Goal: Information Seeking & Learning: Learn about a topic

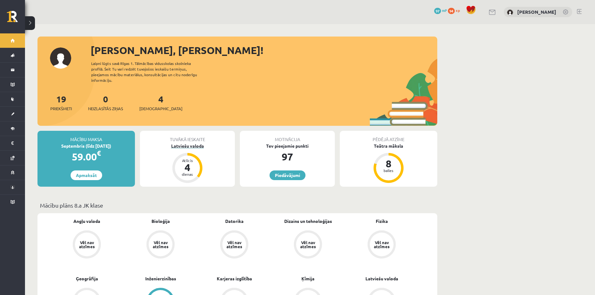
click at [192, 143] on div "Latviešu valoda" at bounding box center [187, 146] width 95 height 7
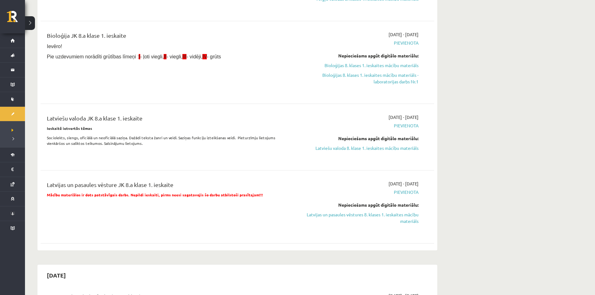
scroll to position [125, 0]
click at [338, 147] on link "Latviešu valoda 8. klase 1. ieskaites mācību materiāls" at bounding box center [360, 148] width 118 height 7
click at [324, 29] on div "Bioloģija JK 8.a klase 1. ieskaite Ievēro! Pie uzdevumiem norādīti grūtības līm…" at bounding box center [237, 62] width 393 height 75
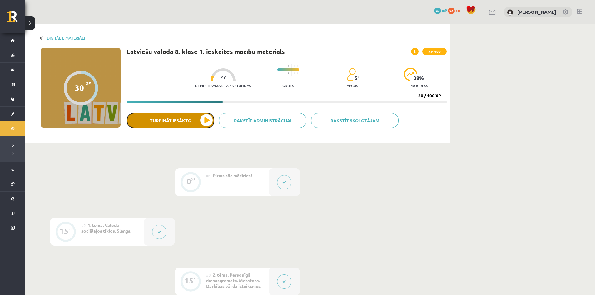
click at [196, 121] on button "Turpināt iesākto" at bounding box center [170, 121] width 87 height 16
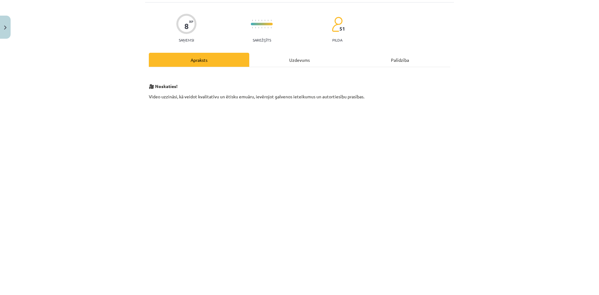
scroll to position [12, 0]
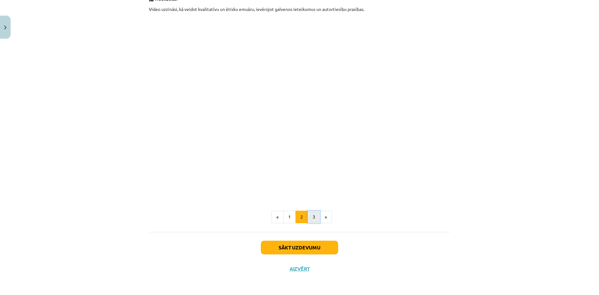
click at [314, 219] on button "3" at bounding box center [314, 217] width 12 height 12
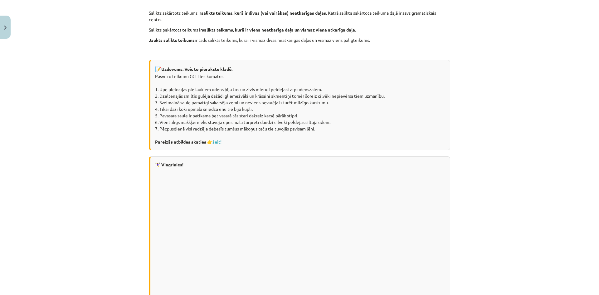
scroll to position [219, 0]
click at [219, 141] on link "šeit!" at bounding box center [217, 142] width 9 height 6
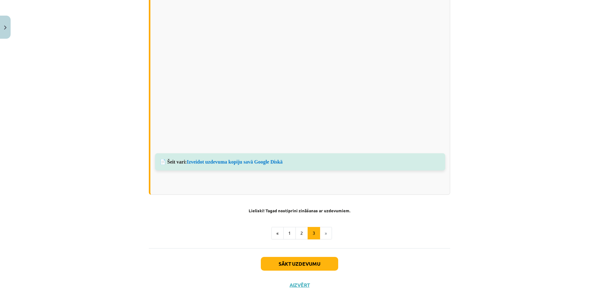
scroll to position [431, 0]
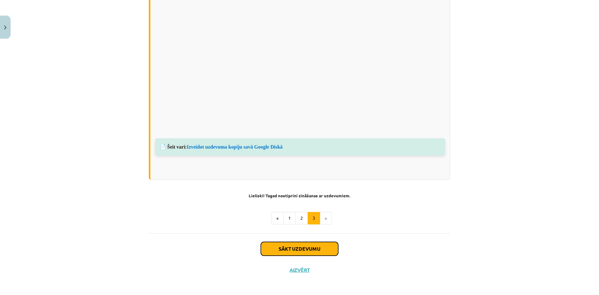
click at [313, 248] on button "Sākt uzdevumu" at bounding box center [299, 249] width 77 height 14
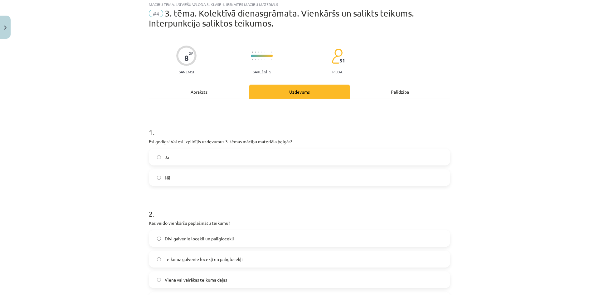
scroll to position [16, 0]
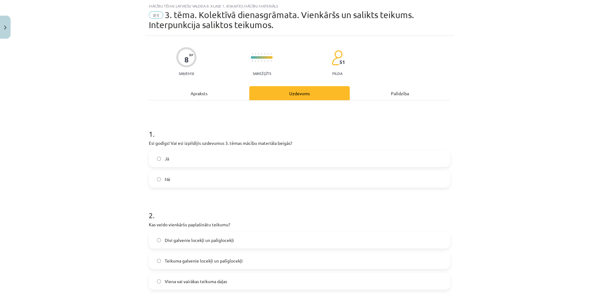
click at [95, 181] on div "Mācību tēma: Latviešu valoda 8. klase 1. ieskaites mācību materiāls #4 3. tēma.…" at bounding box center [299, 147] width 599 height 295
click at [204, 95] on div "Apraksts" at bounding box center [199, 93] width 101 height 14
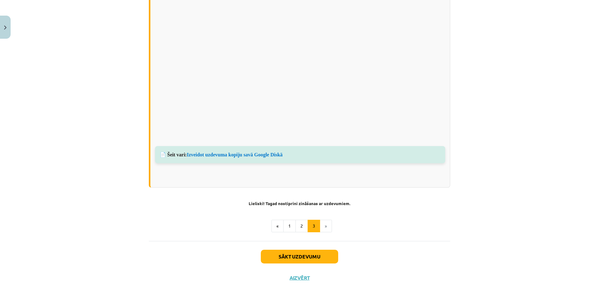
scroll to position [431, 0]
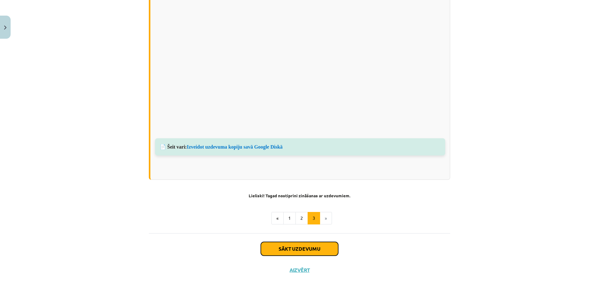
click at [296, 243] on button "Sākt uzdevumu" at bounding box center [299, 249] width 77 height 14
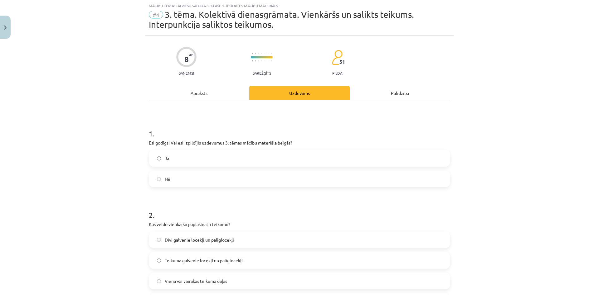
scroll to position [16, 0]
click at [155, 161] on label "Jā" at bounding box center [300, 159] width 300 height 16
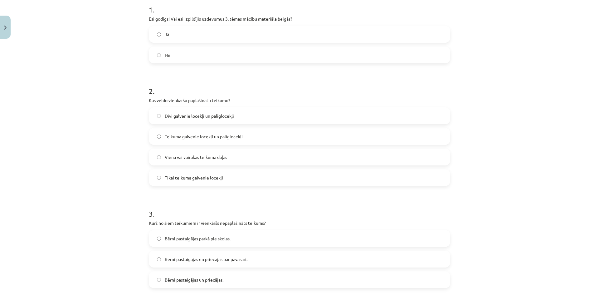
scroll to position [140, 0]
click at [153, 136] on label "Teikuma galvenie locekļi un palīglocekļi" at bounding box center [300, 136] width 300 height 16
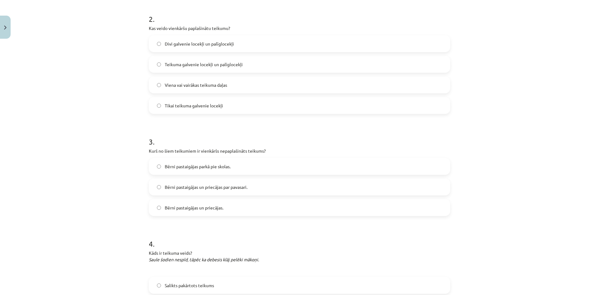
scroll to position [234, 0]
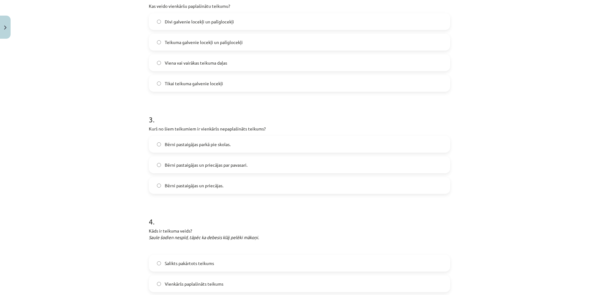
click at [157, 189] on label "Bērni pastaigājas un priecājas." at bounding box center [300, 186] width 300 height 16
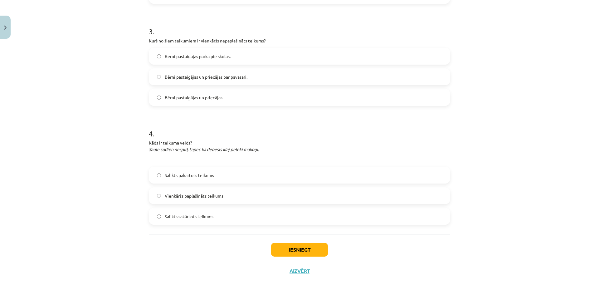
scroll to position [324, 0]
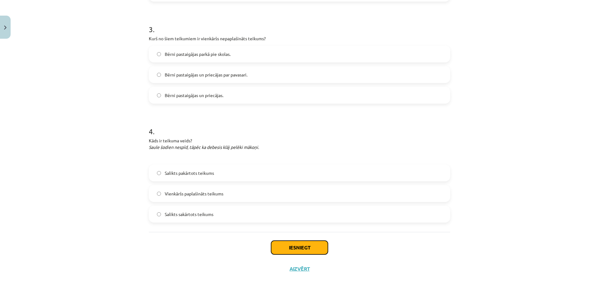
click at [293, 245] on button "Iesniegt" at bounding box center [299, 248] width 57 height 14
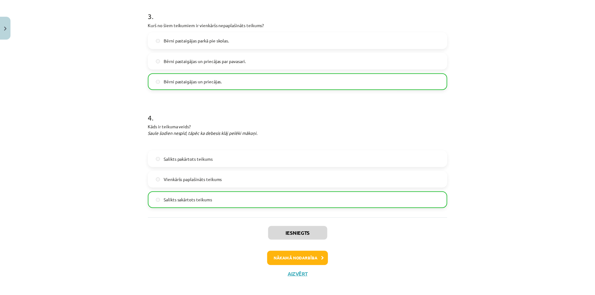
scroll to position [344, 0]
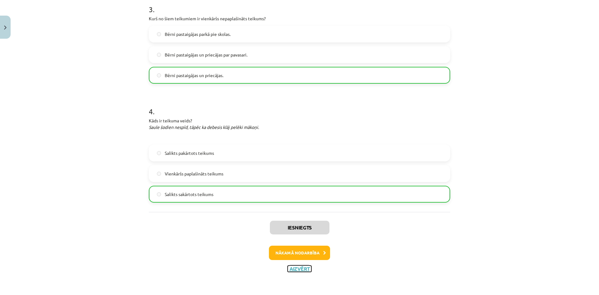
click at [291, 269] on button "Aizvērt" at bounding box center [300, 269] width 24 height 6
click at [291, 269] on div "Iesniegts Nākamā nodarbība Aizvērt" at bounding box center [300, 244] width 302 height 64
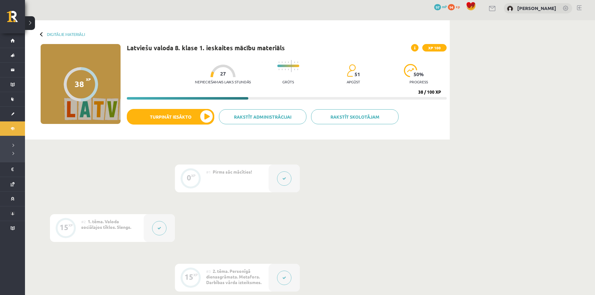
scroll to position [0, 0]
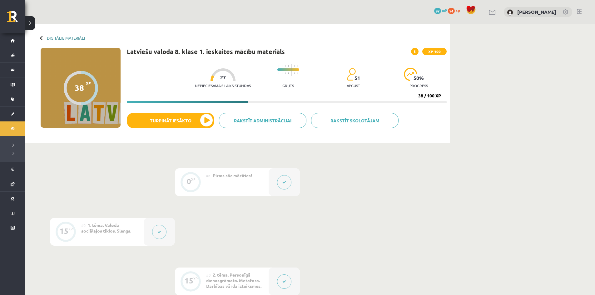
click at [74, 38] on link "Digitālie materiāli" at bounding box center [66, 38] width 38 height 5
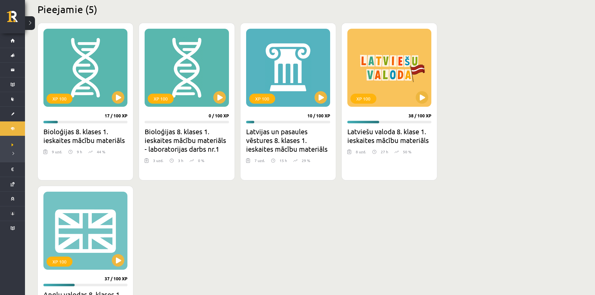
scroll to position [125, 0]
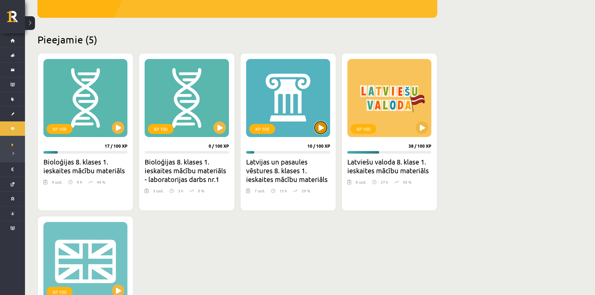
click at [320, 131] on button at bounding box center [320, 127] width 12 height 12
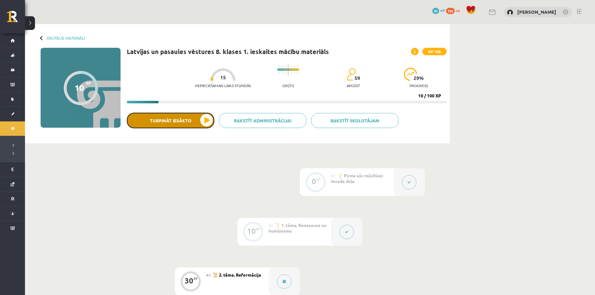
click at [206, 120] on button "Turpināt iesākto" at bounding box center [170, 121] width 87 height 16
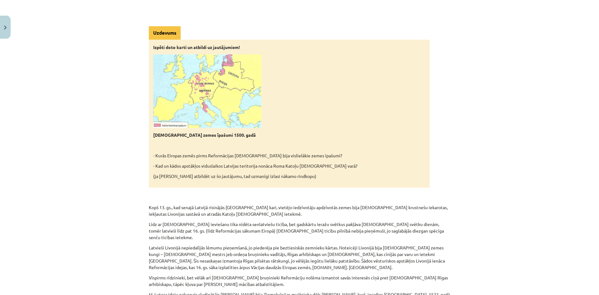
scroll to position [312, 0]
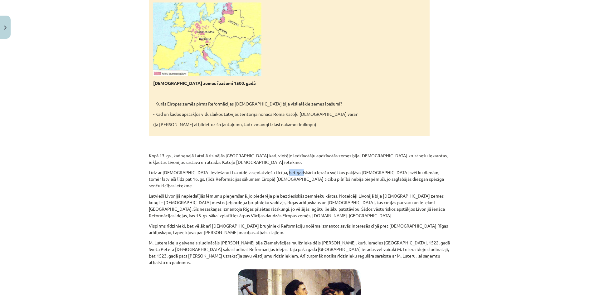
drag, startPoint x: 275, startPoint y: 166, endPoint x: 289, endPoint y: 166, distance: 14.4
click at [288, 169] on p "Līdz ar kristīgās ticības ieviešanu tika nīdēta senlatviešu ticība, bet gadskār…" at bounding box center [300, 179] width 302 height 20
click at [301, 169] on p "Līdz ar kristīgās ticības ieviešanu tika nīdēta senlatviešu ticība, bet gadskār…" at bounding box center [300, 179] width 302 height 20
drag, startPoint x: 303, startPoint y: 167, endPoint x: 308, endPoint y: 167, distance: 4.7
click at [308, 169] on p "Līdz ar kristīgās ticības ieviešanu tika nīdēta senlatviešu ticība, bet gadskār…" at bounding box center [300, 179] width 302 height 20
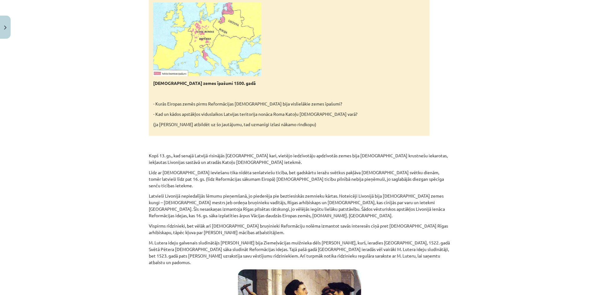
click at [352, 169] on p "Līdz ar kristīgās ticības ieviešanu tika nīdēta senlatviešu ticība, bet gadskār…" at bounding box center [300, 179] width 302 height 20
drag, startPoint x: 272, startPoint y: 173, endPoint x: 278, endPoint y: 173, distance: 5.6
click at [274, 173] on p "Līdz ar kristīgās ticības ieviešanu tika nīdēta senlatviešu ticība, bet gadskār…" at bounding box center [300, 179] width 302 height 20
drag, startPoint x: 278, startPoint y: 173, endPoint x: 291, endPoint y: 174, distance: 13.1
click at [288, 173] on p "Līdz ar kristīgās ticības ieviešanu tika nīdēta senlatviešu ticība, bet gadskār…" at bounding box center [300, 179] width 302 height 20
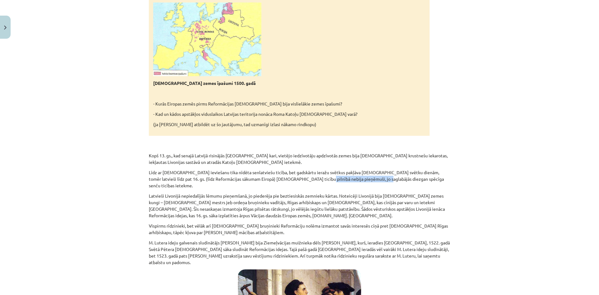
drag, startPoint x: 291, startPoint y: 174, endPoint x: 353, endPoint y: 174, distance: 62.8
click at [352, 174] on p "Līdz ar kristīgās ticības ieviešanu tika nīdēta senlatviešu ticība, bet gadskār…" at bounding box center [300, 179] width 302 height 20
drag, startPoint x: 353, startPoint y: 174, endPoint x: 382, endPoint y: 174, distance: 28.7
click at [382, 174] on p "Līdz ar kristīgās ticības ieviešanu tika nīdēta senlatviešu ticība, bet gadskār…" at bounding box center [300, 179] width 302 height 20
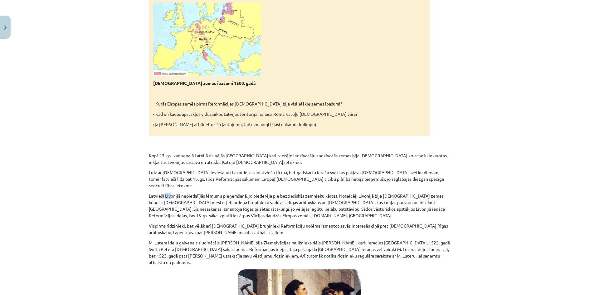
drag, startPoint x: 167, startPoint y: 182, endPoint x: 173, endPoint y: 182, distance: 6.2
click at [171, 193] on p "Latvieši Livonijā nepiedalījās lēmumu pieņemšanā, jo piederēja pie beztiesiskās…" at bounding box center [300, 206] width 302 height 26
drag, startPoint x: 202, startPoint y: 182, endPoint x: 207, endPoint y: 182, distance: 4.7
click at [205, 193] on p "Latvieši Livonijā nepiedalījās lēmumu pieņemšanā, jo piederēja pie beztiesiskās…" at bounding box center [300, 206] width 302 height 26
drag, startPoint x: 210, startPoint y: 182, endPoint x: 222, endPoint y: 182, distance: 12.2
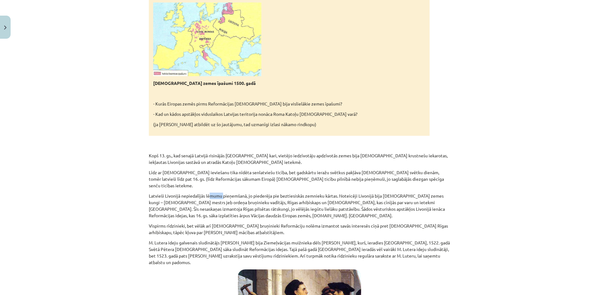
click at [222, 193] on p "Latvieši Livonijā nepiedalījās lēmumu pieņemšanā, jo piederēja pie beztiesiskās…" at bounding box center [300, 206] width 302 height 26
click at [223, 193] on p "Latvieši Livonijā nepiedalījās lēmumu pieņemšanā, jo piederēja pie beztiesiskās…" at bounding box center [300, 206] width 302 height 26
drag, startPoint x: 351, startPoint y: 181, endPoint x: 360, endPoint y: 181, distance: 9.1
click at [360, 193] on p "Latvieši Livonijā nepiedalījās lēmumu pieņemšanā, jo piederēja pie beztiesiskās…" at bounding box center [300, 206] width 302 height 26
drag, startPoint x: 380, startPoint y: 182, endPoint x: 387, endPoint y: 182, distance: 6.6
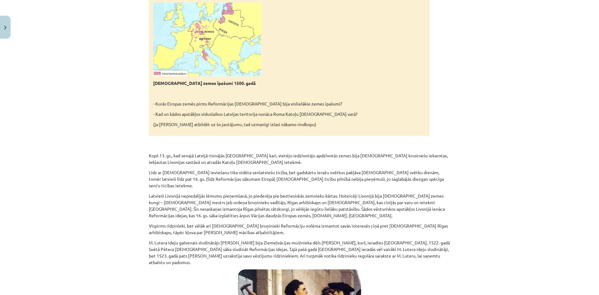
click at [382, 193] on p "Latvieši Livonijā nepiedalījās lēmumu pieņemšanā, jo piederēja pie beztiesiskās…" at bounding box center [300, 206] width 302 height 26
click at [386, 193] on p "Latvieši Livonijā nepiedalījās lēmumu pieņemšanā, jo piederēja pie beztiesiskās…" at bounding box center [300, 206] width 302 height 26
drag, startPoint x: 240, startPoint y: 191, endPoint x: 256, endPoint y: 192, distance: 15.9
click at [255, 193] on p "Latvieši Livonijā nepiedalījās lēmumu pieņemšanā, jo piederēja pie beztiesiskās…" at bounding box center [300, 206] width 302 height 26
drag, startPoint x: 350, startPoint y: 190, endPoint x: 369, endPoint y: 191, distance: 19.4
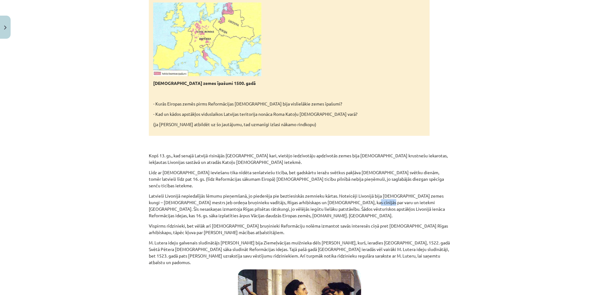
click at [367, 193] on p "Latvieši Livonijā nepiedalījās lēmumu pieņemšanā, jo piederēja pie beztiesiskās…" at bounding box center [300, 206] width 302 height 26
click at [369, 193] on p "Latvieši Livonijā nepiedalījās lēmumu pieņemšanā, jo piederēja pie beztiesiskās…" at bounding box center [300, 206] width 302 height 26
click at [372, 193] on p "Latvieši Livonijā nepiedalījās lēmumu pieņemšanā, jo piederēja pie beztiesiskās…" at bounding box center [300, 206] width 302 height 26
click at [357, 196] on p "Latvieši Livonijā nepiedalījās lēmumu pieņemšanā, jo piederēja pie beztiesiskās…" at bounding box center [300, 206] width 302 height 26
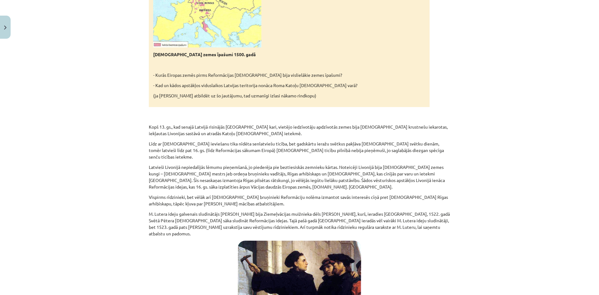
scroll to position [343, 0]
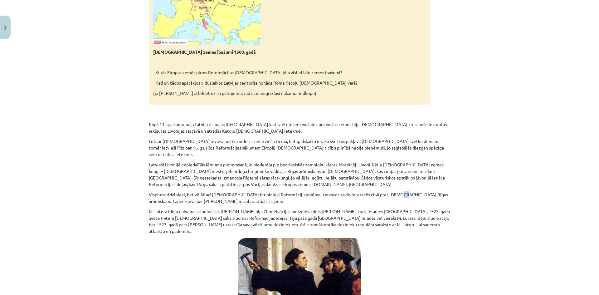
click at [389, 191] on p "Vispirms rīdzinieki, bet vēlāk arī Livonijas ordeņa bruņinieki Reformāciju nolē…" at bounding box center [300, 197] width 302 height 13
click at [160, 191] on p "Vispirms rīdzinieki, bet vēlāk arī Livonijas ordeņa bruņinieki Reformāciju nolē…" at bounding box center [300, 197] width 302 height 13
drag, startPoint x: 169, startPoint y: 187, endPoint x: 183, endPoint y: 185, distance: 14.2
click at [183, 191] on p "Vispirms rīdzinieki, bet vēlāk arī Livonijas ordeņa bruņinieki Reformāciju nolē…" at bounding box center [300, 197] width 302 height 13
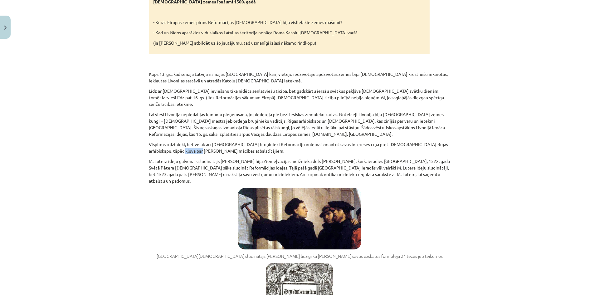
scroll to position [406, 0]
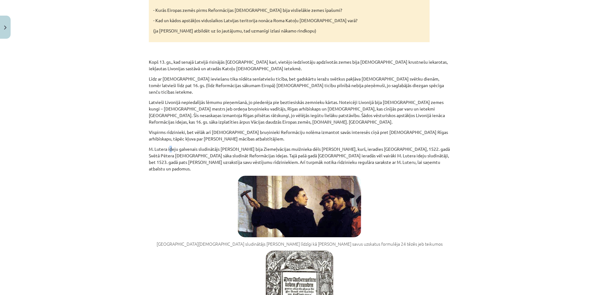
click at [170, 146] on p "M. Lutera ideju galvenais sludinātājs Livonijā bija Ziemeļvācijas muižnieka dēl…" at bounding box center [300, 159] width 302 height 26
click at [175, 146] on p "M. Lutera ideju galvenais sludinātājs Livonijā bija Ziemeļvācijas muižnieka dēl…" at bounding box center [300, 159] width 302 height 26
click at [188, 146] on p "M. Lutera ideju galvenais sludinātājs Livonijā bija Ziemeļvācijas muižnieka dēl…" at bounding box center [300, 159] width 302 height 26
click at [227, 176] on figure "Rīgas Svētā Pētera baznīcas sludinātājs Andreass Knopkens līdzīgi kā Mārtiņš Lu…" at bounding box center [300, 211] width 302 height 71
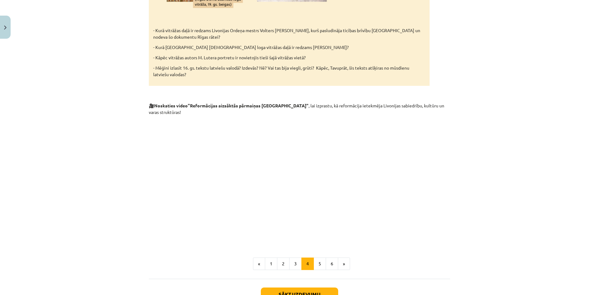
scroll to position [1030, 0]
